Goal: Find specific page/section: Find specific page/section

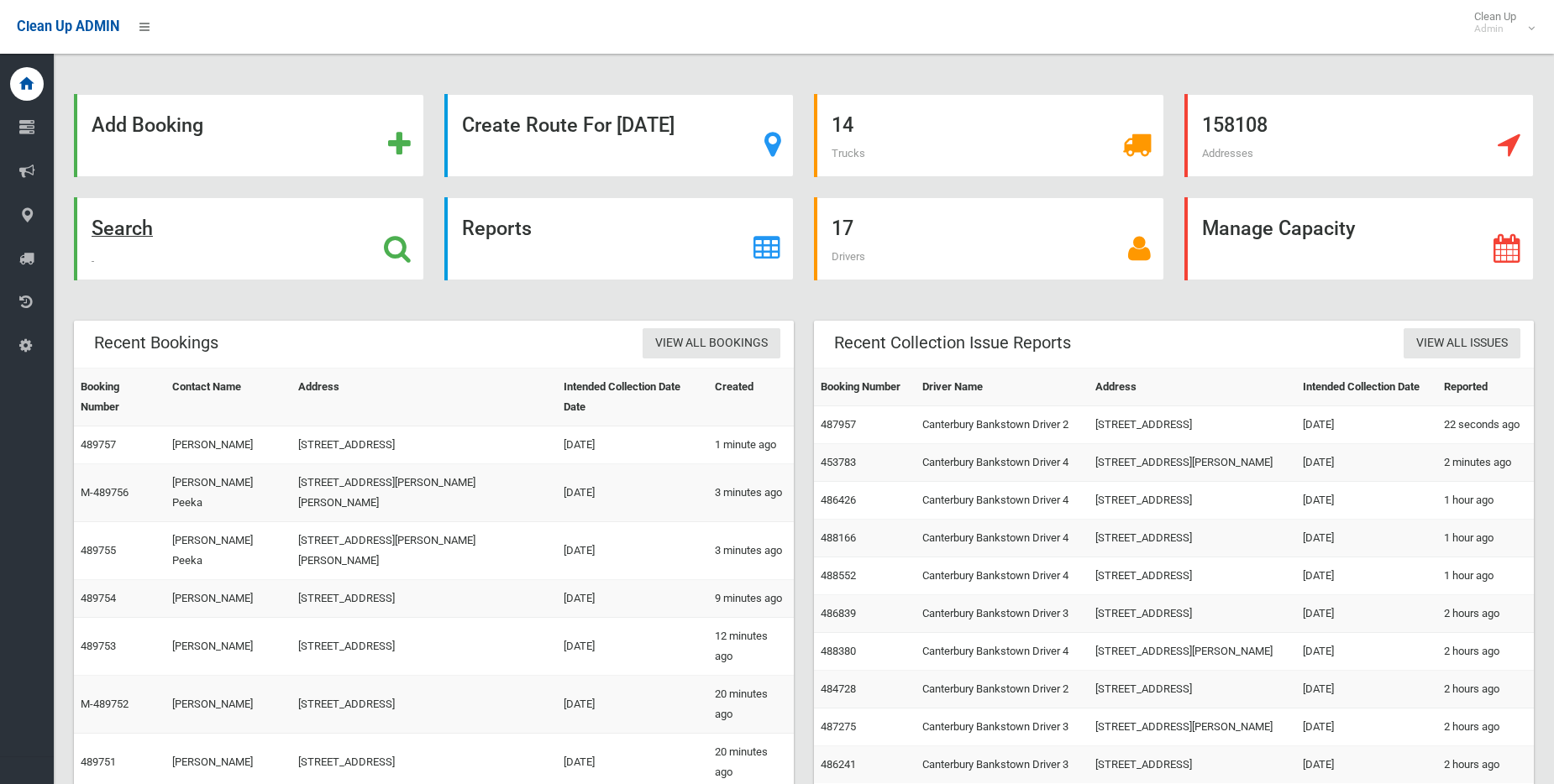
click at [390, 244] on icon at bounding box center [397, 248] width 27 height 29
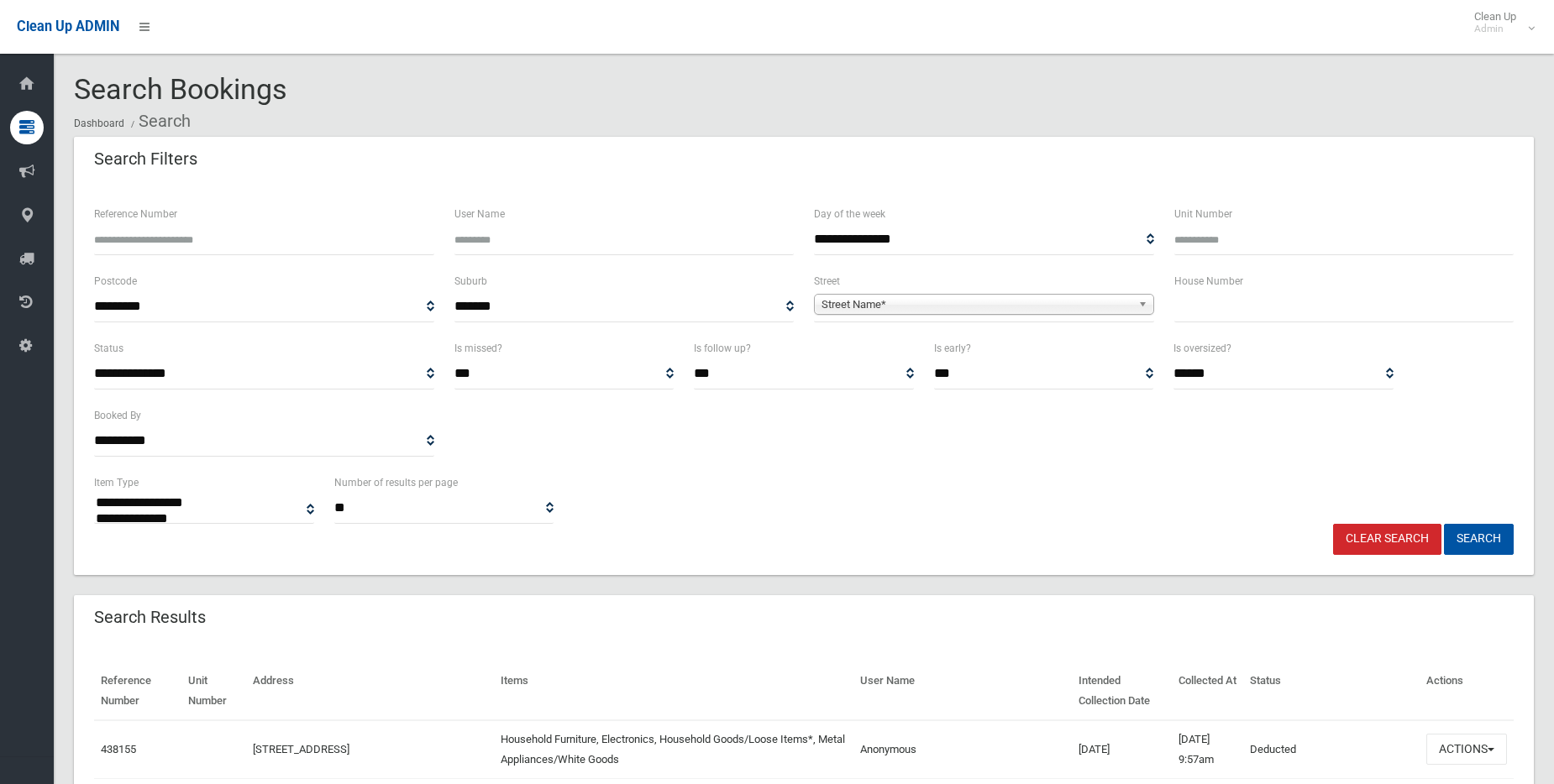
select select
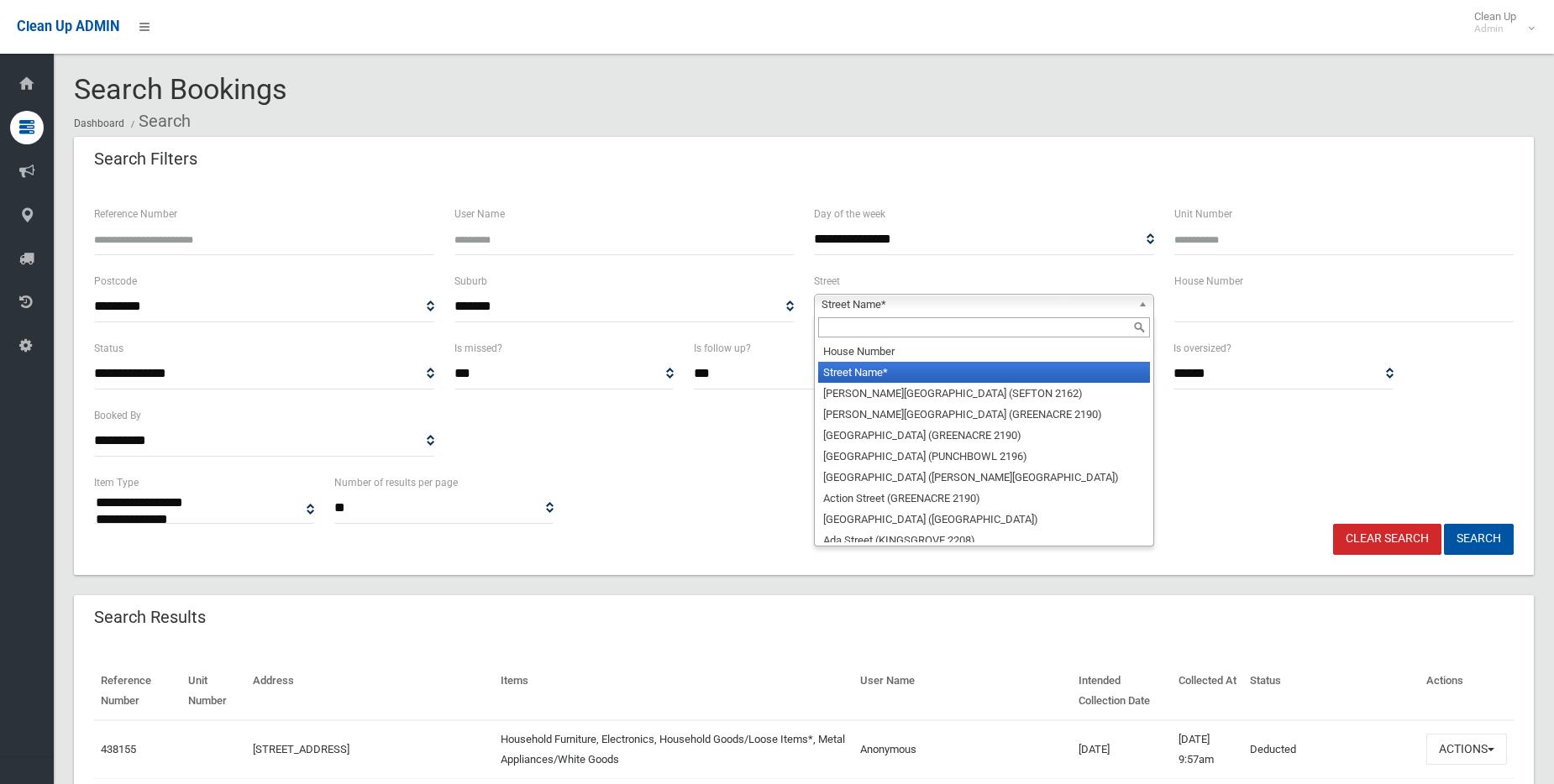
click at [902, 303] on span "Street Name*" at bounding box center [976, 305] width 310 height 20
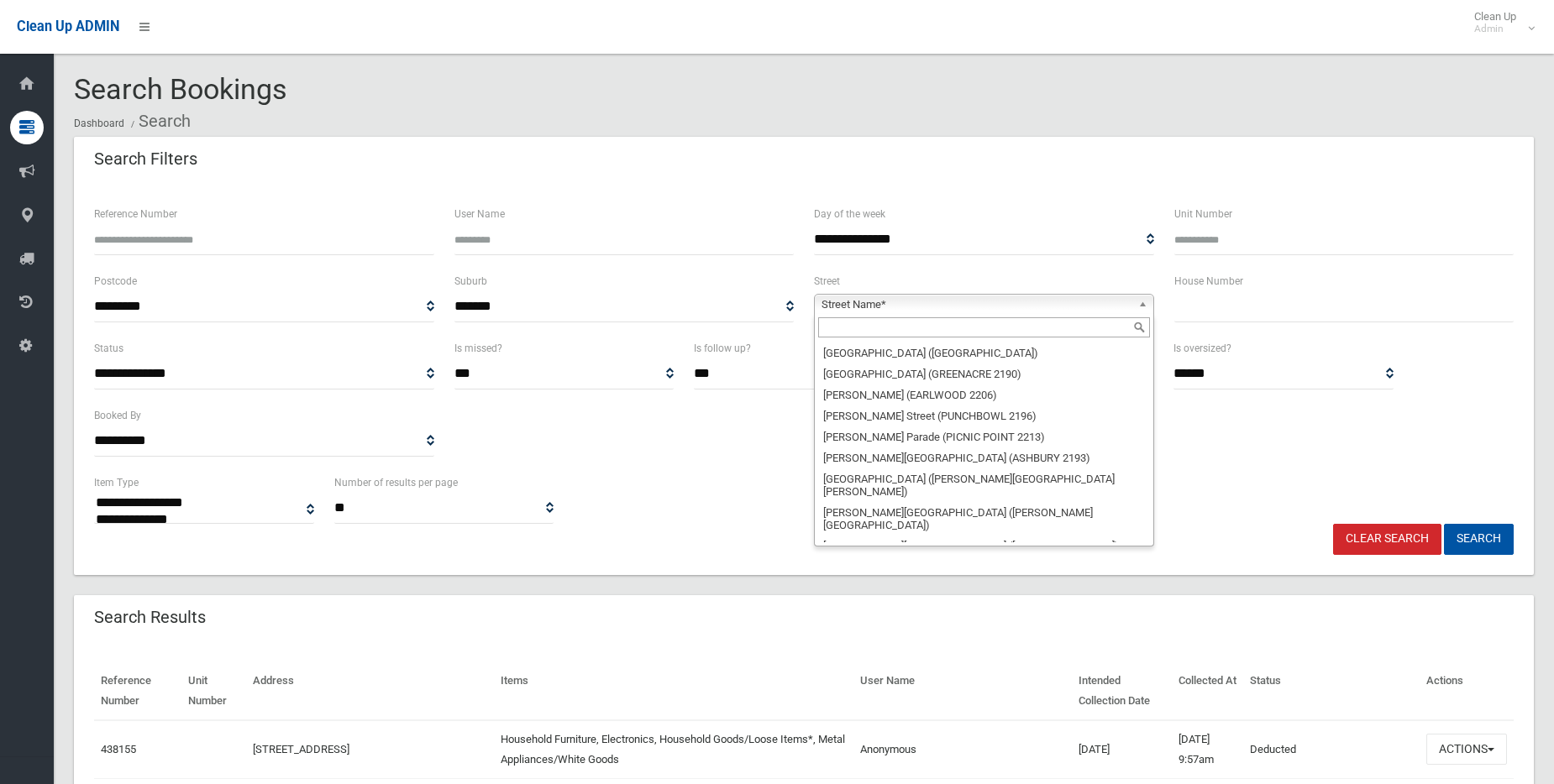
scroll to position [24822, 0]
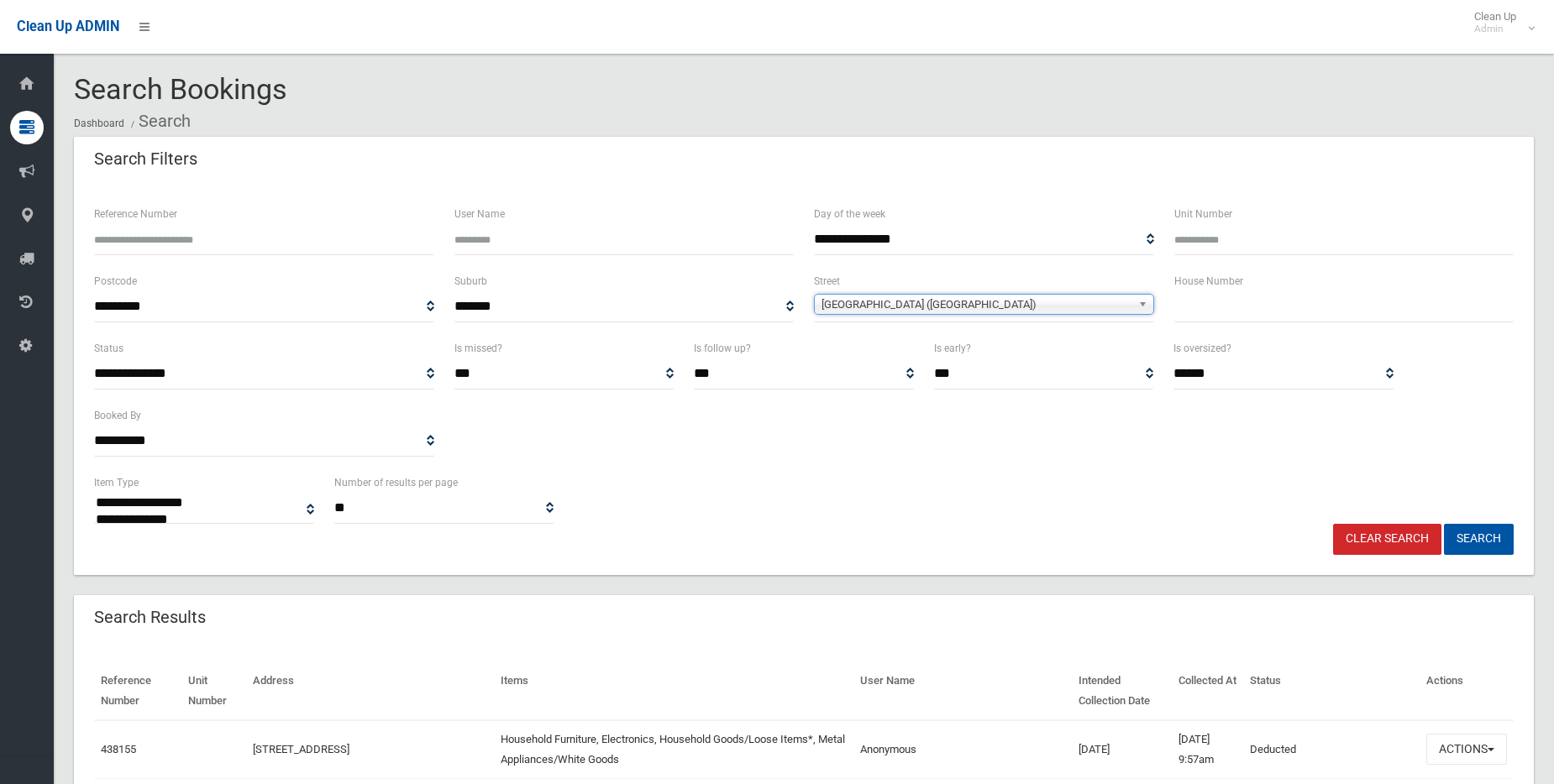
click at [1192, 308] on input "text" at bounding box center [1344, 307] width 340 height 31
type input "***"
click at [1478, 540] on button "Search" at bounding box center [1478, 539] width 70 height 31
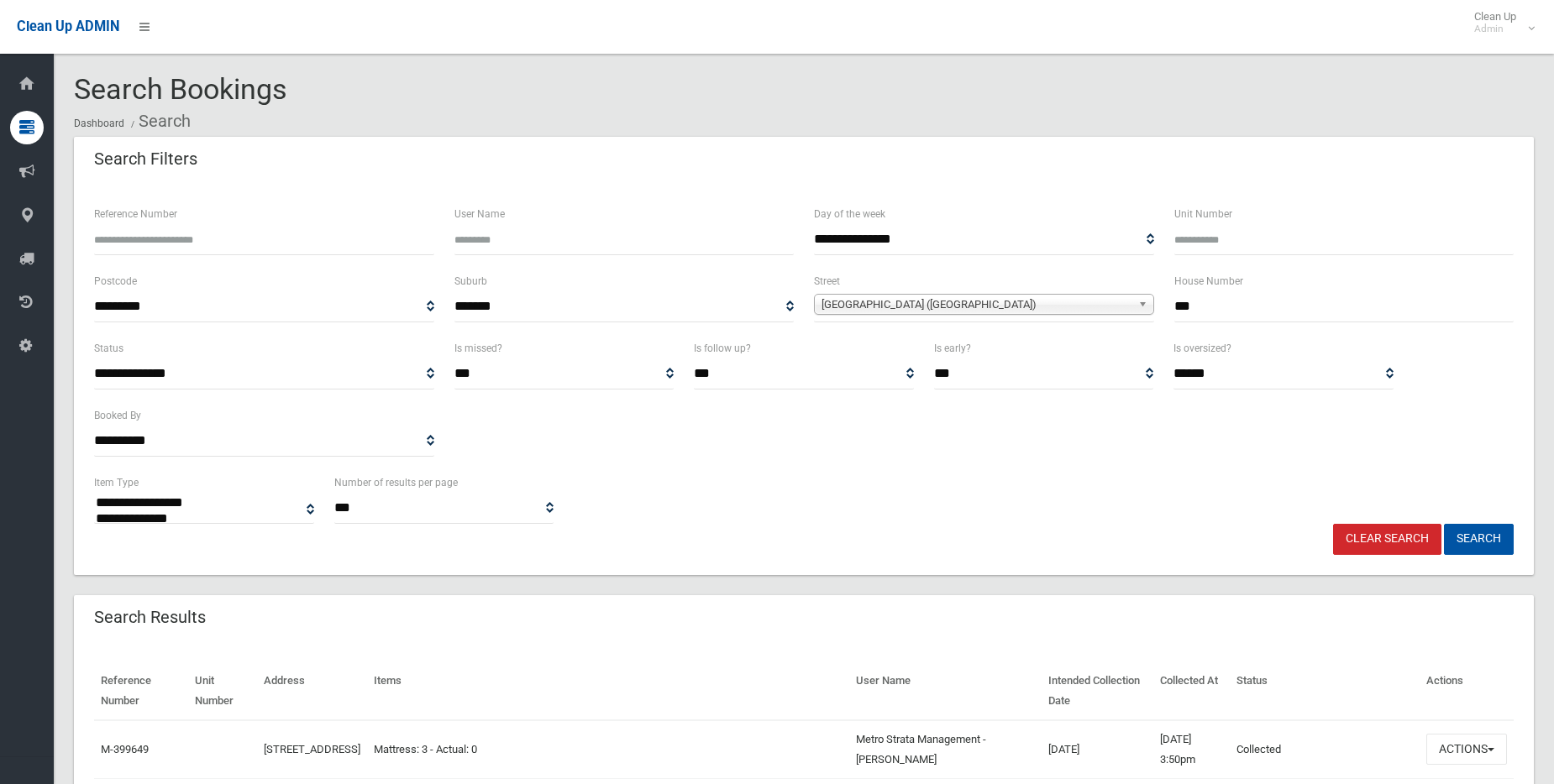
select select
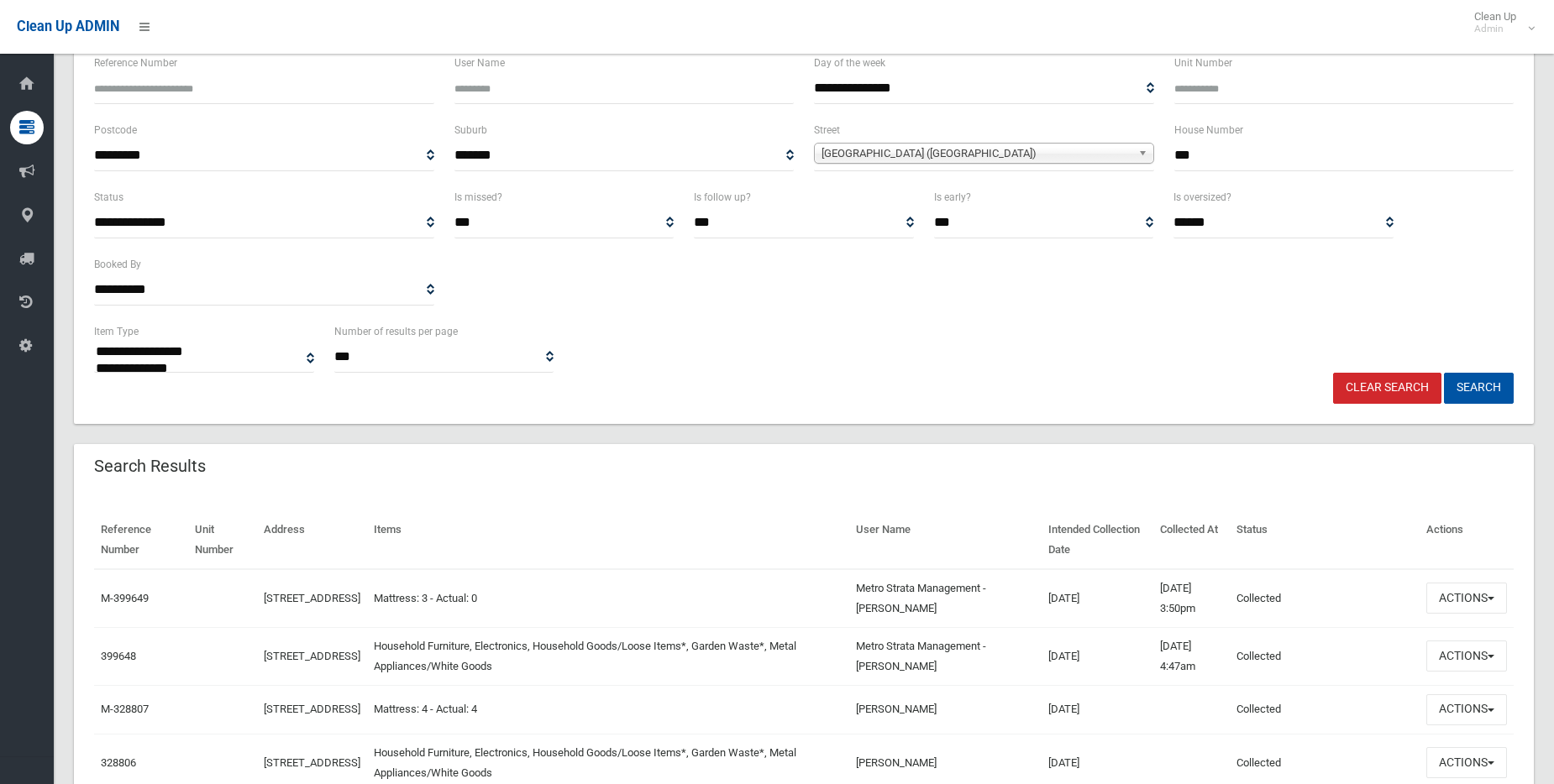
scroll to position [168, 0]
